Goal: Book appointment/travel/reservation

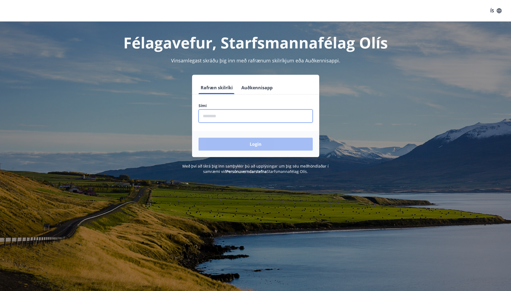
click at [222, 113] on input "phone" at bounding box center [255, 116] width 114 height 13
type input "********"
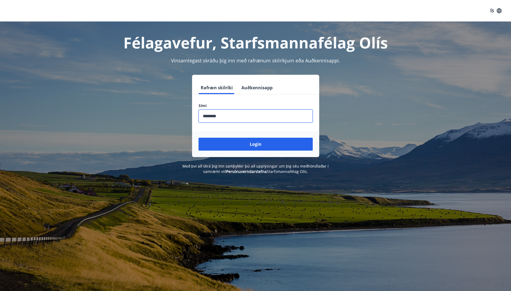
click at [256, 145] on button "Login" at bounding box center [255, 144] width 114 height 13
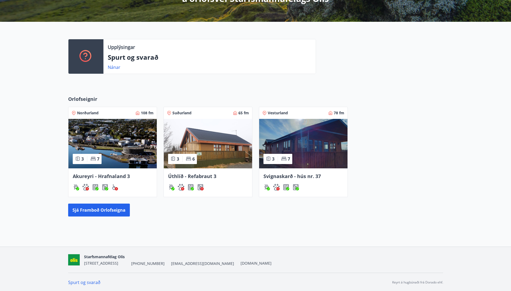
scroll to position [113, 0]
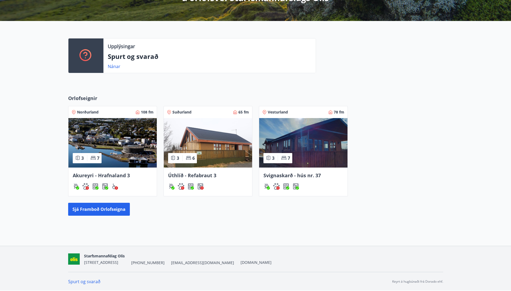
click at [314, 138] on img at bounding box center [303, 143] width 88 height 50
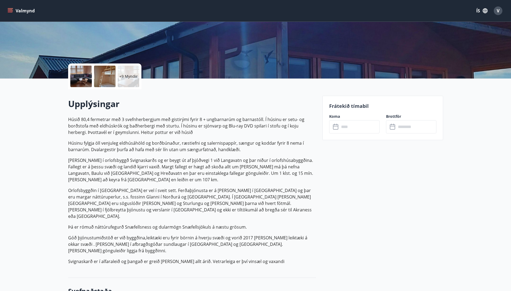
scroll to position [81, 0]
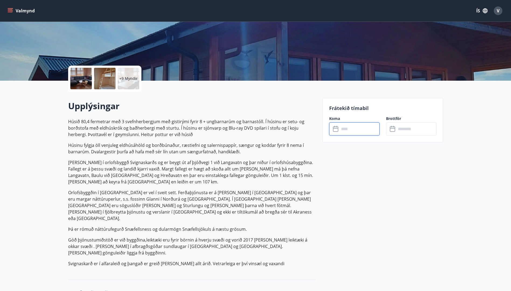
click at [351, 131] on input "text" at bounding box center [359, 128] width 40 height 13
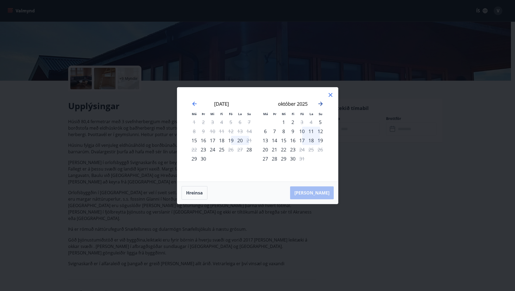
click at [319, 104] on icon "Move forward to switch to the next month." at bounding box center [320, 104] width 4 height 4
click at [331, 94] on icon at bounding box center [330, 95] width 6 height 6
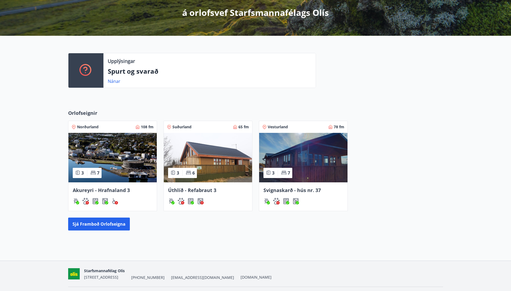
scroll to position [113, 0]
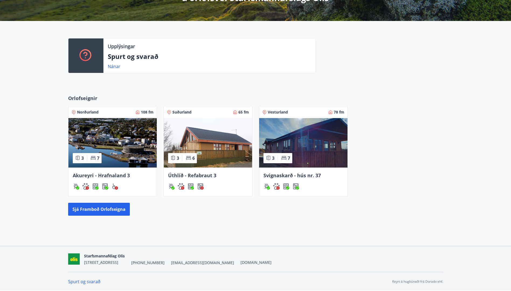
click at [100, 173] on span "Akureyri - Hrafnaland 3" at bounding box center [101, 175] width 57 height 6
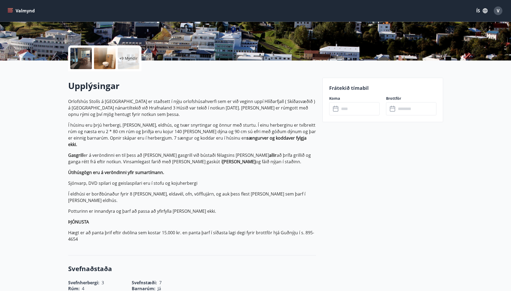
scroll to position [108, 0]
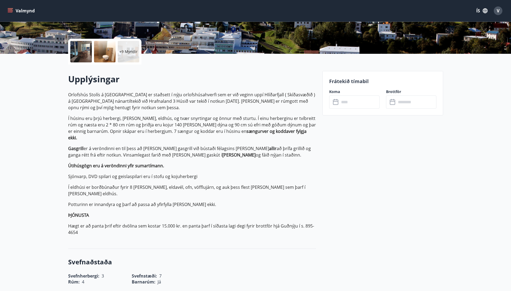
click at [359, 96] on input "text" at bounding box center [359, 102] width 40 height 13
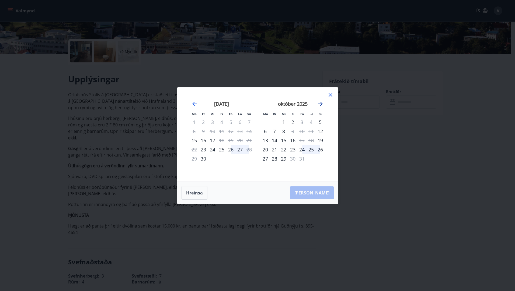
click at [322, 102] on icon "Move forward to switch to the next month." at bounding box center [320, 104] width 6 height 6
click at [331, 94] on icon at bounding box center [330, 95] width 6 height 6
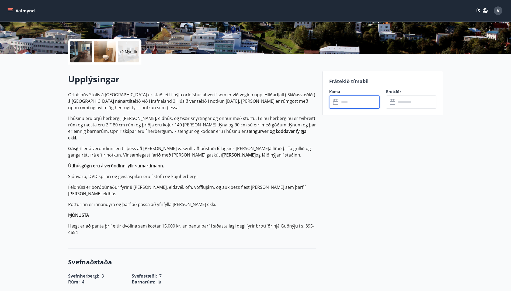
scroll to position [113, 0]
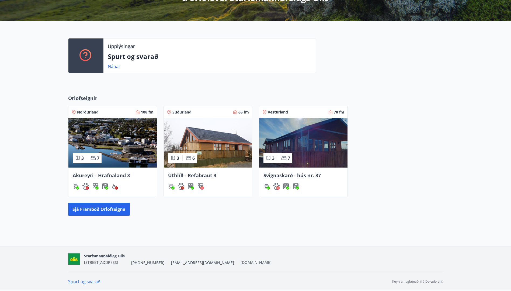
click at [183, 174] on span "Úthlíð - Refabraut 3" at bounding box center [192, 175] width 48 height 6
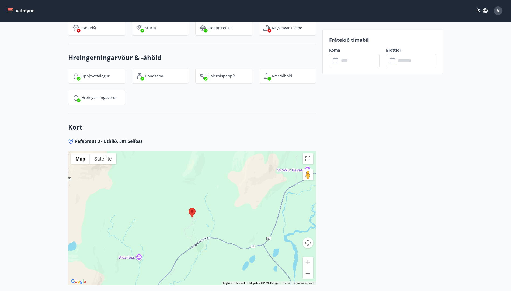
scroll to position [619, 0]
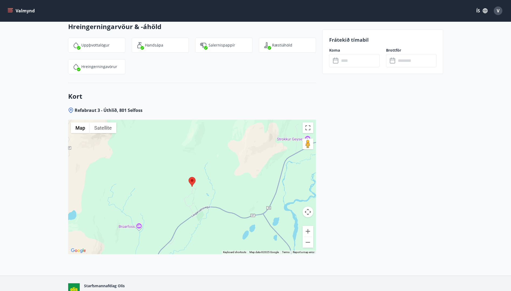
click at [345, 60] on input "text" at bounding box center [359, 60] width 40 height 13
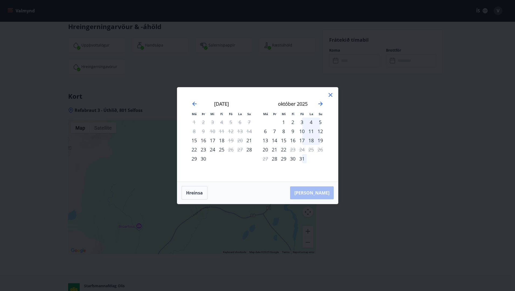
click at [331, 94] on icon at bounding box center [330, 95] width 4 height 4
